Goal: Find specific page/section

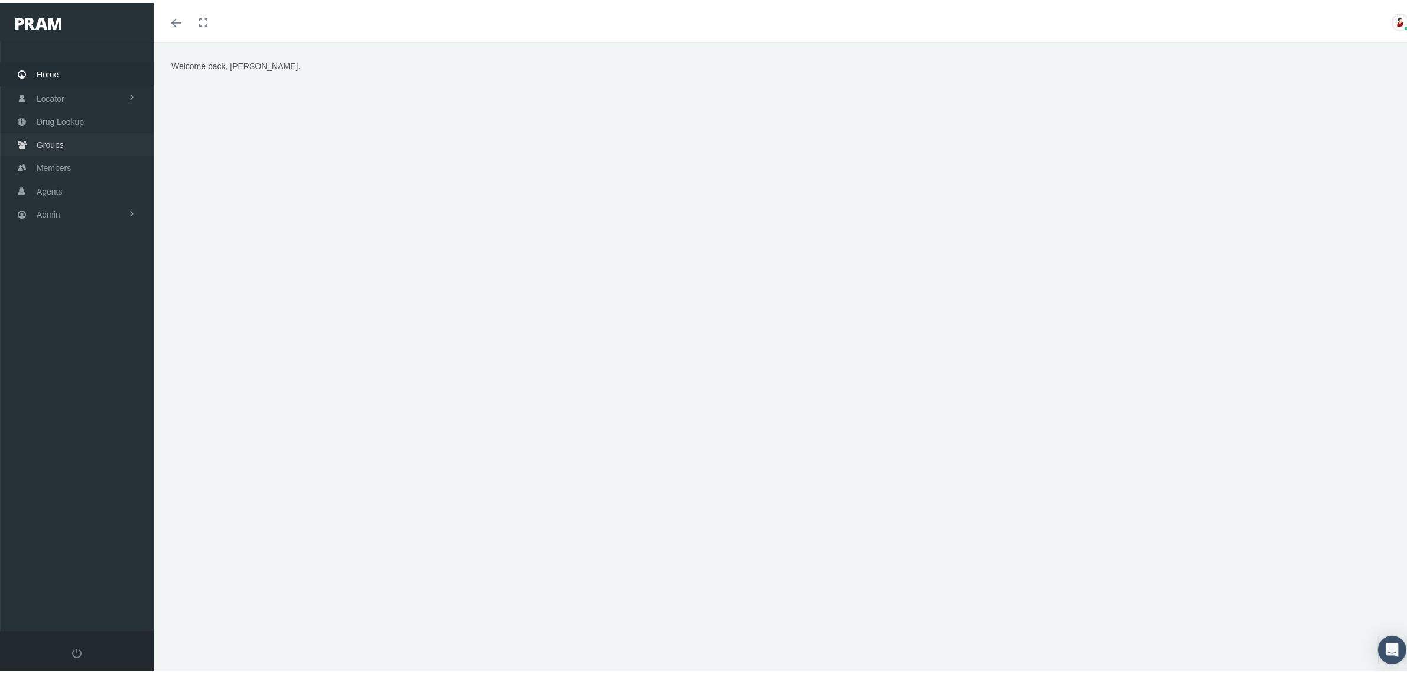
click at [50, 141] on span "Groups" at bounding box center [50, 142] width 27 height 22
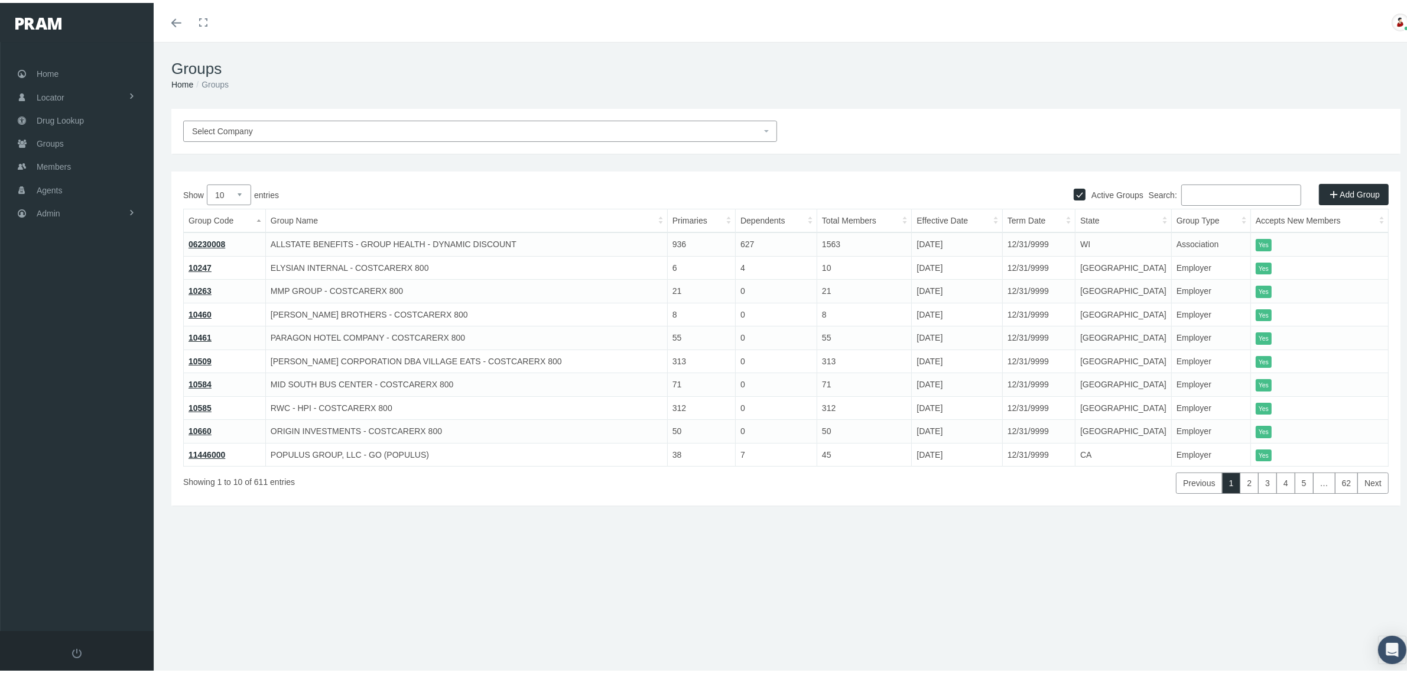
click at [1213, 187] on input "Search:" at bounding box center [1242, 191] width 120 height 21
paste input "HMSAREB4"
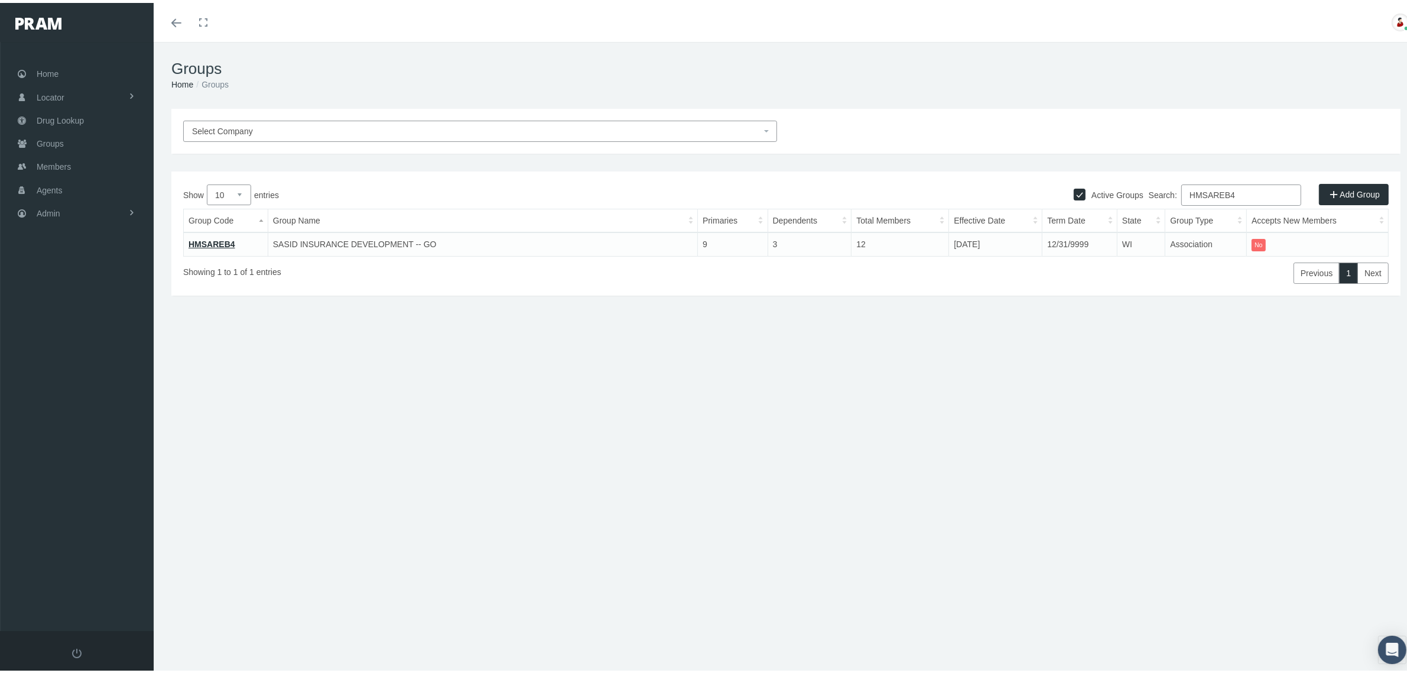
type input "HMSAREB4"
click at [202, 237] on link "HMSAREB4" at bounding box center [212, 240] width 47 height 9
